Goal: Check status: Check status

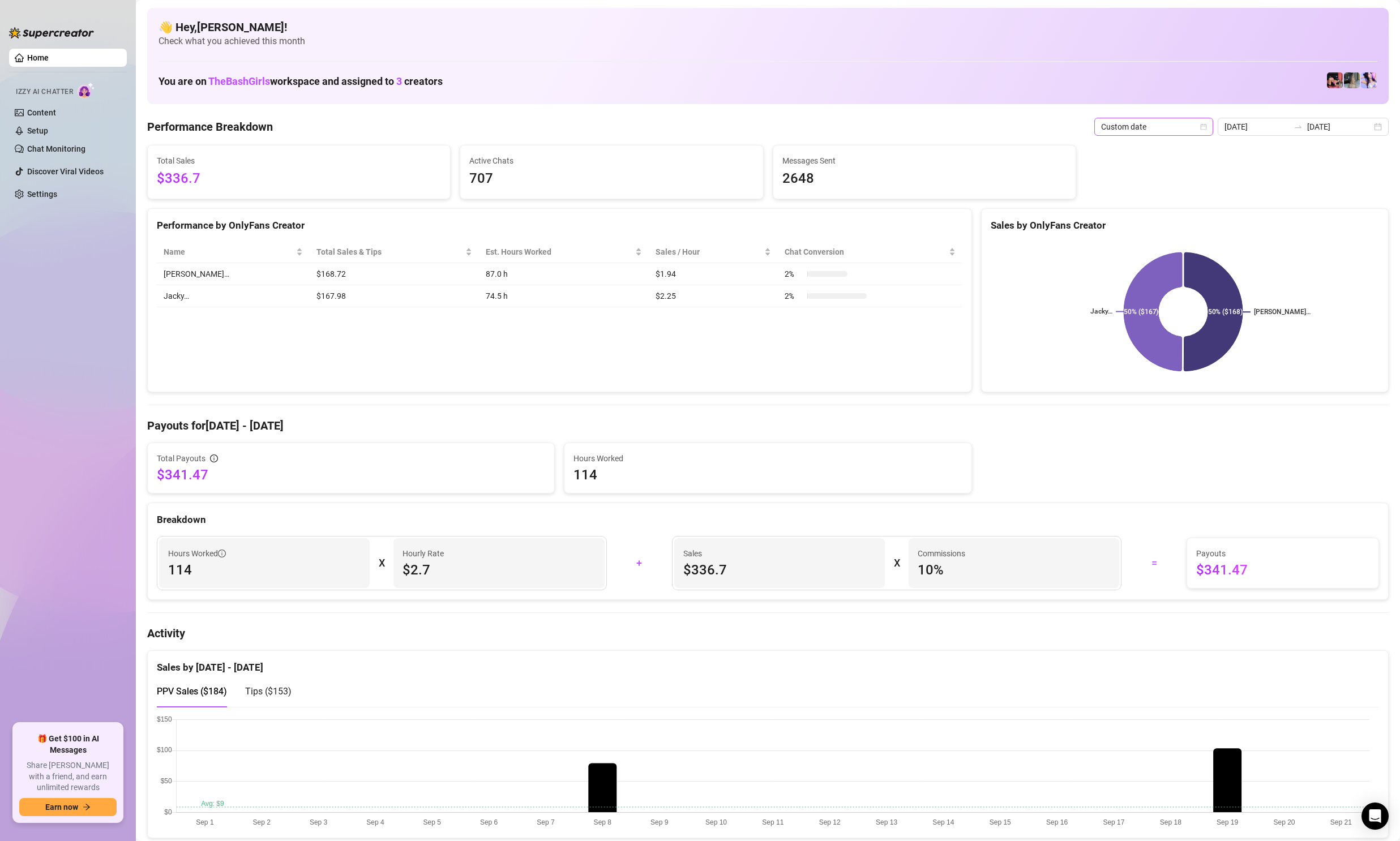
click at [1211, 128] on div "Custom date" at bounding box center [1153, 126] width 119 height 18
click at [1144, 220] on div "Custom date" at bounding box center [1157, 221] width 101 height 12
click at [1203, 132] on span "Custom date" at bounding box center [1154, 127] width 105 height 17
click at [1152, 144] on div "Last 24 hours" at bounding box center [1157, 149] width 101 height 12
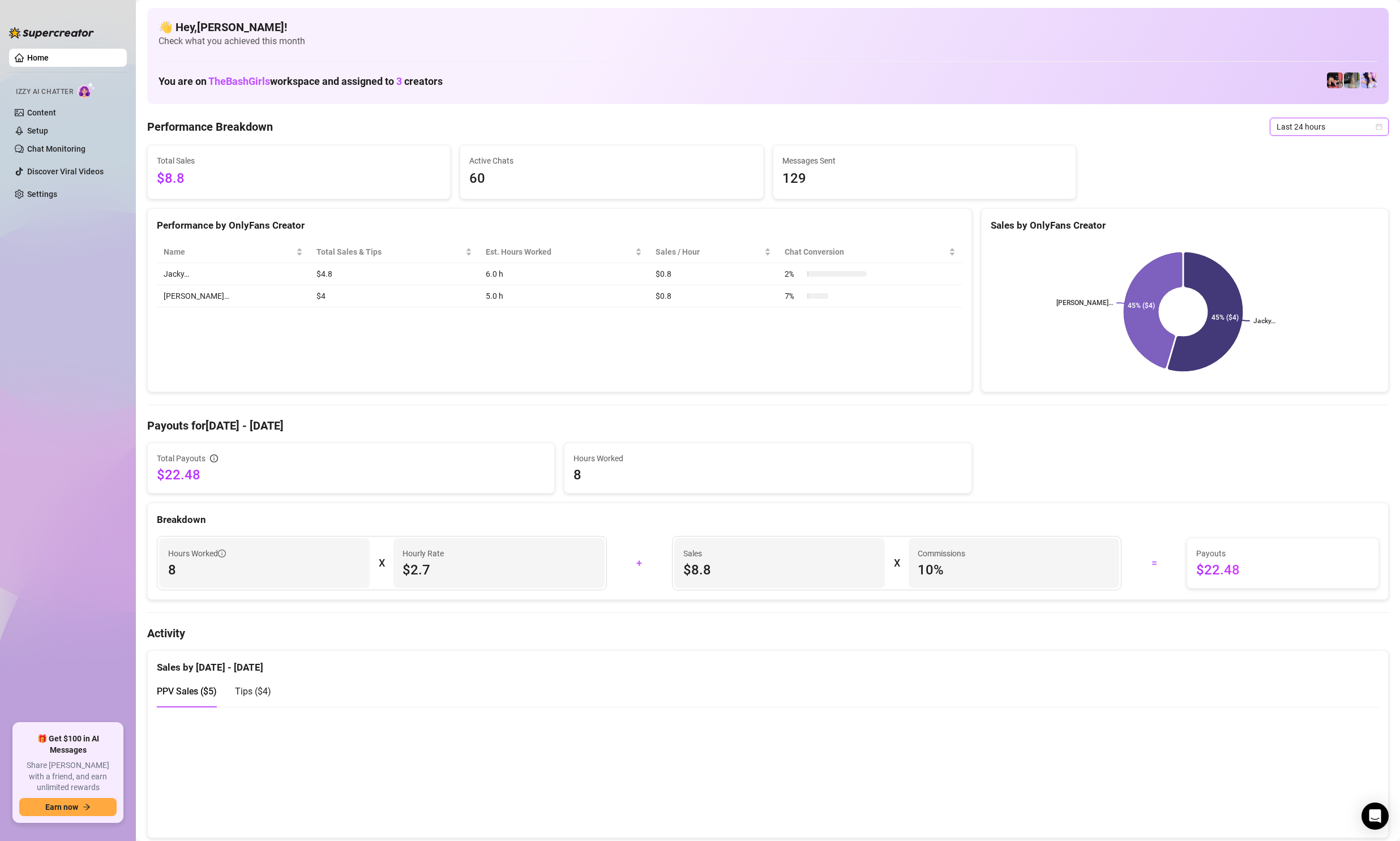
click at [1297, 129] on span "Last 24 hours" at bounding box center [1329, 127] width 105 height 17
click at [1291, 225] on div "Custom date" at bounding box center [1319, 221] width 101 height 12
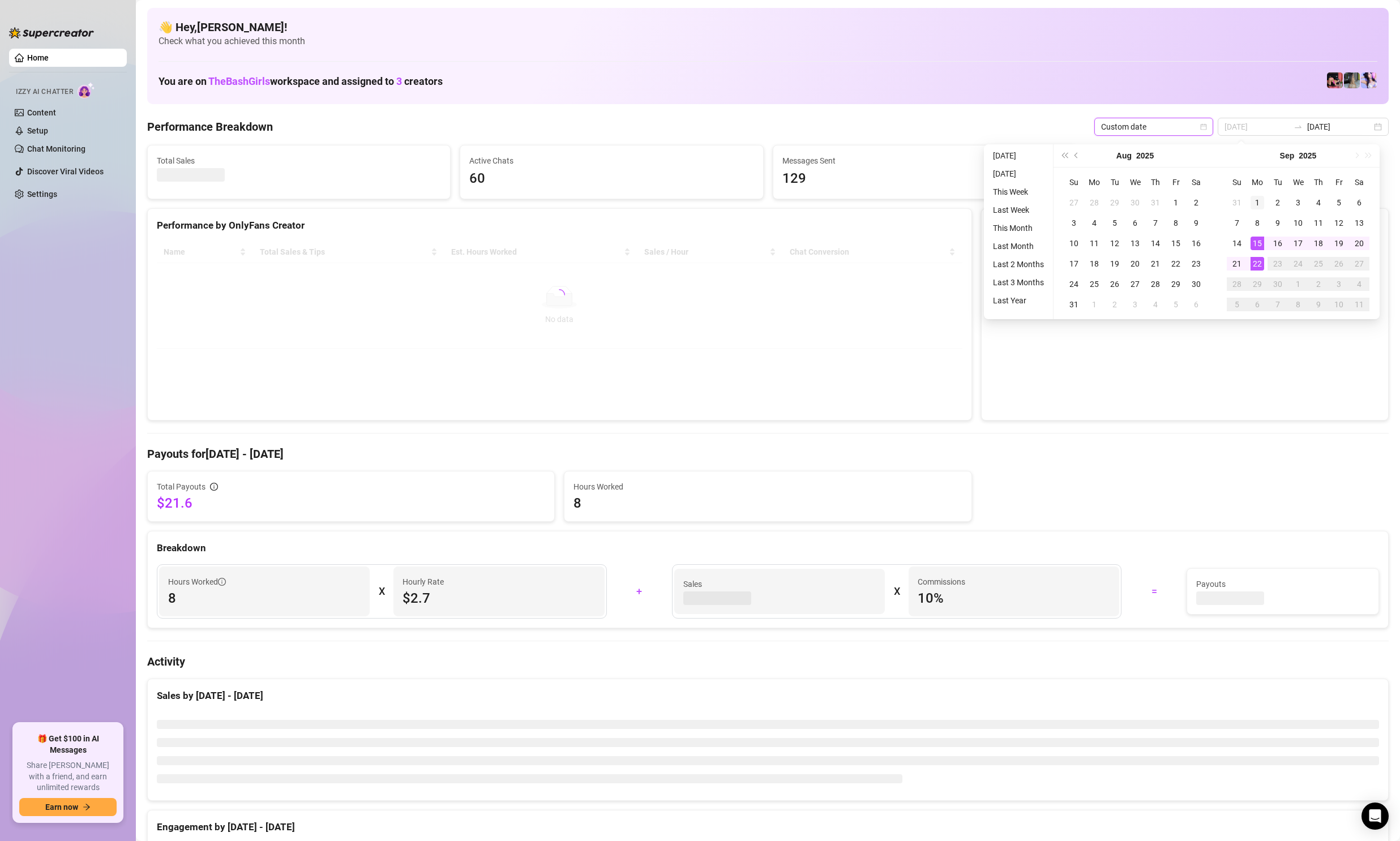
type input "[DATE]"
click at [1260, 203] on div "1" at bounding box center [1257, 202] width 14 height 14
type input "[DATE]"
click at [1260, 266] on div "22" at bounding box center [1257, 264] width 14 height 14
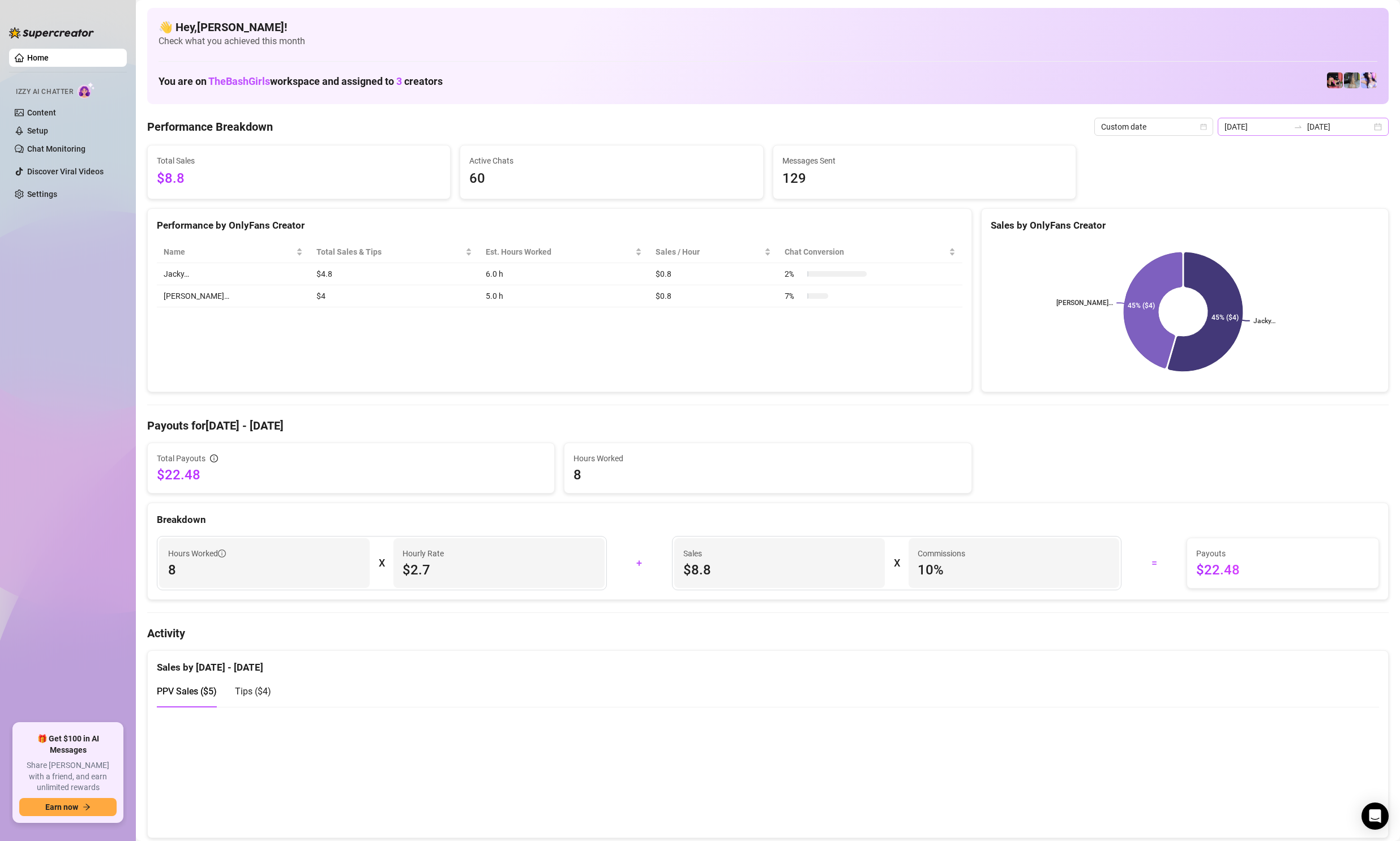
click at [1299, 131] on div "[DATE] [DATE]" at bounding box center [1303, 126] width 171 height 18
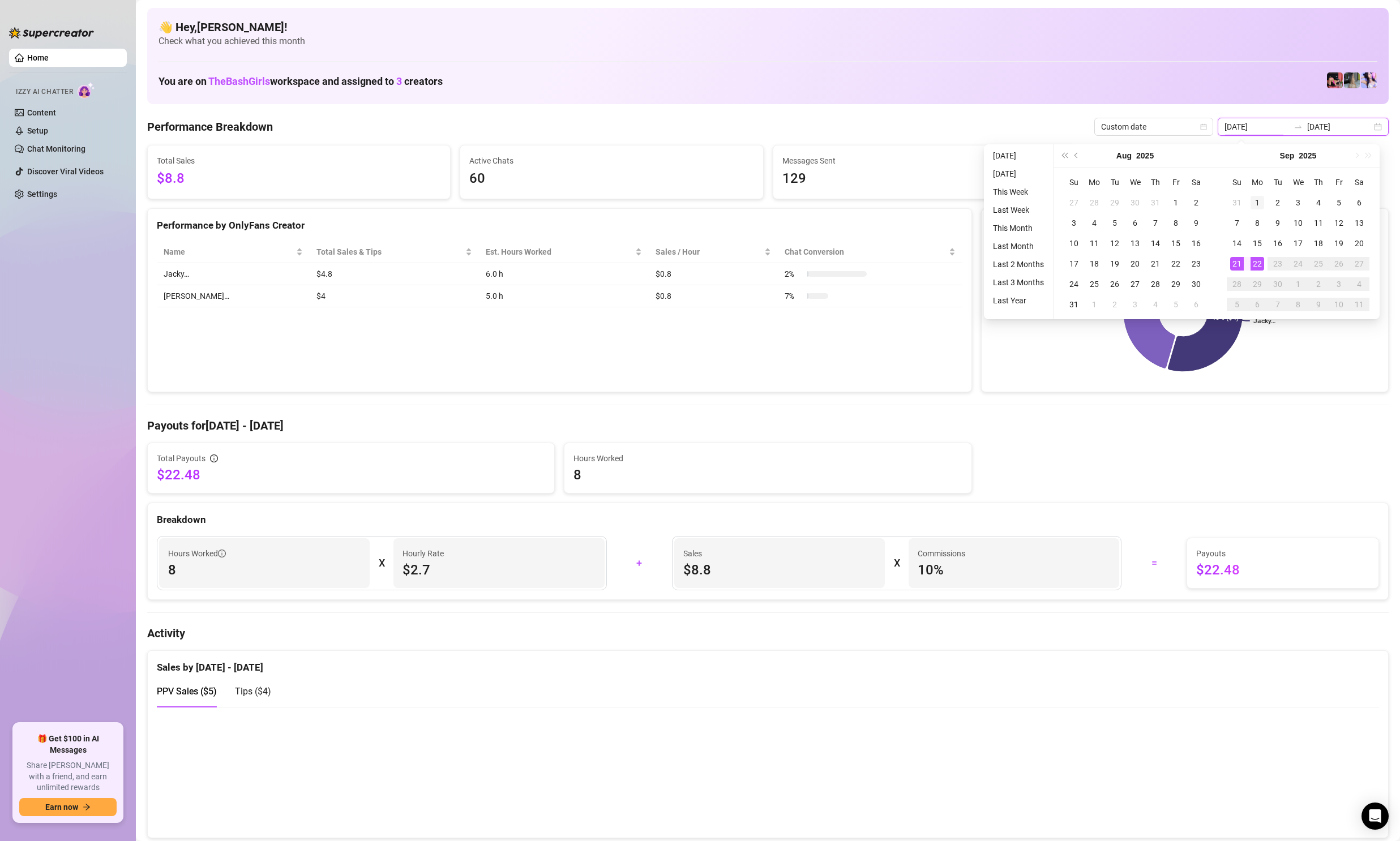
type input "[DATE]"
click at [1263, 199] on div "1" at bounding box center [1257, 202] width 14 height 14
type input "[DATE]"
click at [1260, 264] on div "22" at bounding box center [1257, 264] width 14 height 14
type input "[DATE]"
